Goal: Task Accomplishment & Management: Use online tool/utility

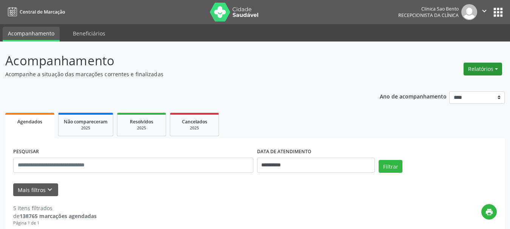
click at [484, 70] on button "Relatórios" at bounding box center [482, 69] width 38 height 13
click at [470, 82] on link "Agendamentos" at bounding box center [461, 85] width 81 height 11
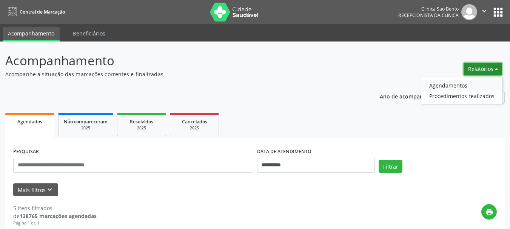
select select "*"
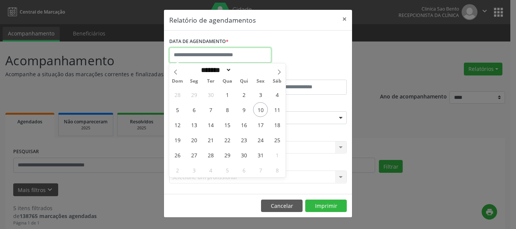
click at [204, 52] on input "text" at bounding box center [220, 55] width 102 height 15
click at [262, 107] on span "10" at bounding box center [260, 109] width 15 height 15
type input "**********"
click at [262, 107] on span "10" at bounding box center [260, 109] width 15 height 15
click at [262, 107] on div "ESPECIALIDADE Seleciona uma especialidade Todas as especialidades Alergologia A…" at bounding box center [257, 114] width 181 height 29
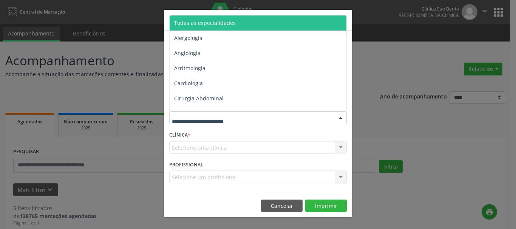
click at [242, 23] on span "Todas as especialidades" at bounding box center [258, 22] width 178 height 15
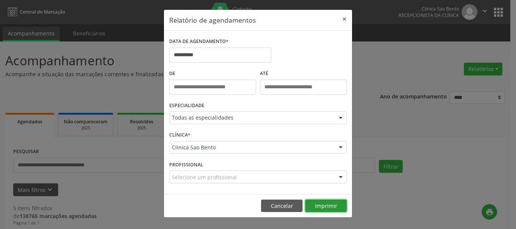
click at [329, 201] on button "Imprimir" at bounding box center [326, 206] width 42 height 13
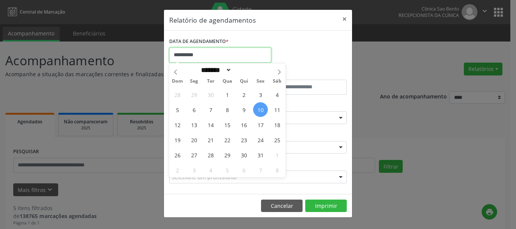
click at [179, 54] on input "**********" at bounding box center [220, 55] width 102 height 15
click at [193, 123] on span "13" at bounding box center [193, 124] width 15 height 15
type input "**********"
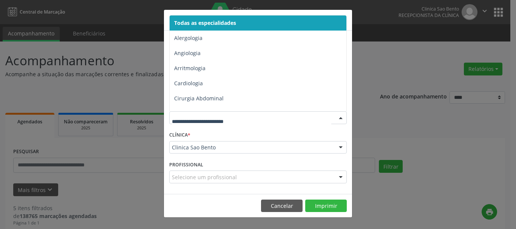
click at [193, 123] on div at bounding box center [257, 117] width 177 height 13
click at [273, 19] on span "Todas as especialidades" at bounding box center [258, 22] width 178 height 15
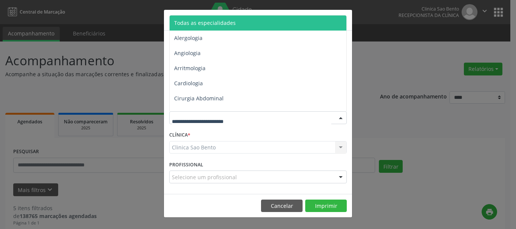
click at [232, 21] on span "Todas as especialidades" at bounding box center [205, 22] width 62 height 7
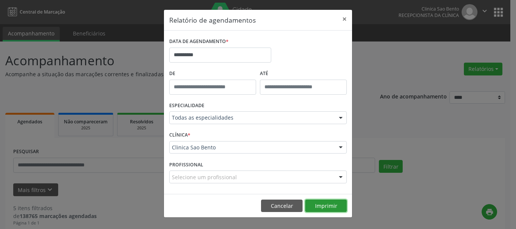
click at [327, 205] on button "Imprimir" at bounding box center [326, 206] width 42 height 13
